Goal: Task Accomplishment & Management: Manage account settings

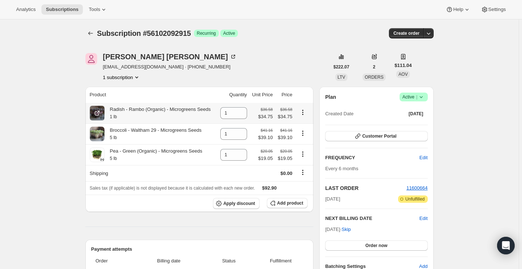
click at [303, 112] on icon "Product actions" at bounding box center [302, 112] width 7 height 7
click at [300, 128] on span "Remove" at bounding box center [300, 126] width 18 height 5
type input "0"
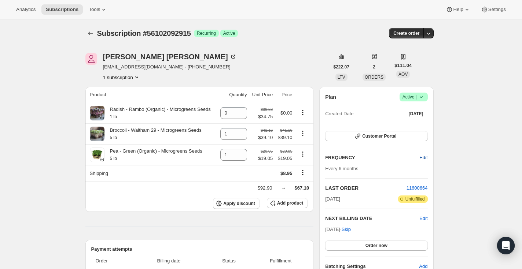
click at [427, 158] on span "Edit" at bounding box center [423, 157] width 8 height 7
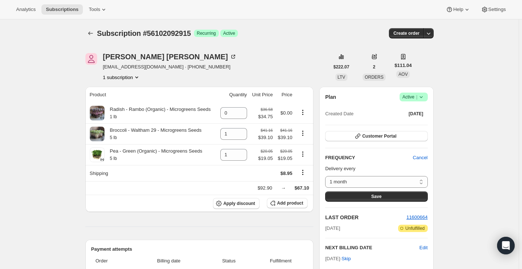
click at [423, 97] on icon at bounding box center [421, 96] width 7 height 7
click at [424, 125] on span "Cancel subscription" at bounding box center [415, 123] width 41 height 5
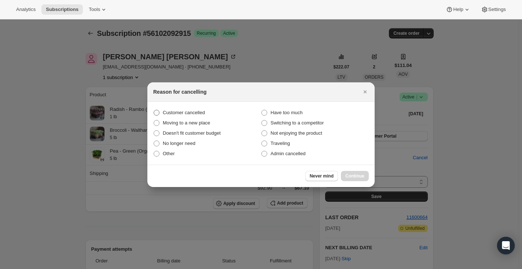
click at [158, 112] on span ":rbq:" at bounding box center [157, 113] width 6 height 6
click at [154, 110] on input "Customer cancelled" at bounding box center [154, 110] width 0 height 0
radio input "true"
click at [361, 176] on span "Continue" at bounding box center [354, 176] width 19 height 6
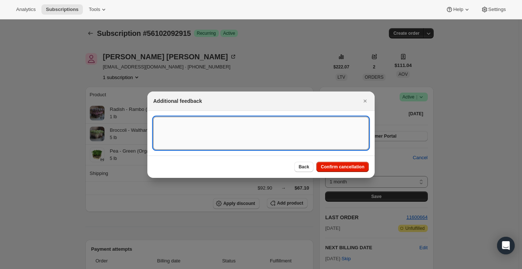
click at [206, 124] on textarea ":rbq:" at bounding box center [261, 133] width 216 height 33
type textarea "customer cancelled per phone"
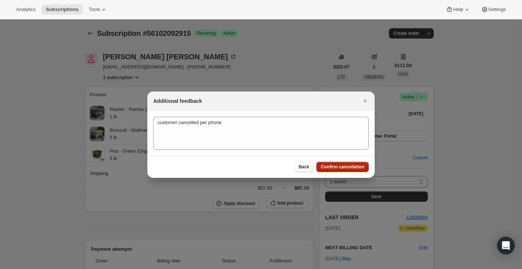
click at [331, 167] on span "Confirm cancellation" at bounding box center [343, 167] width 44 height 6
